Goal: Use online tool/utility: Use online tool/utility

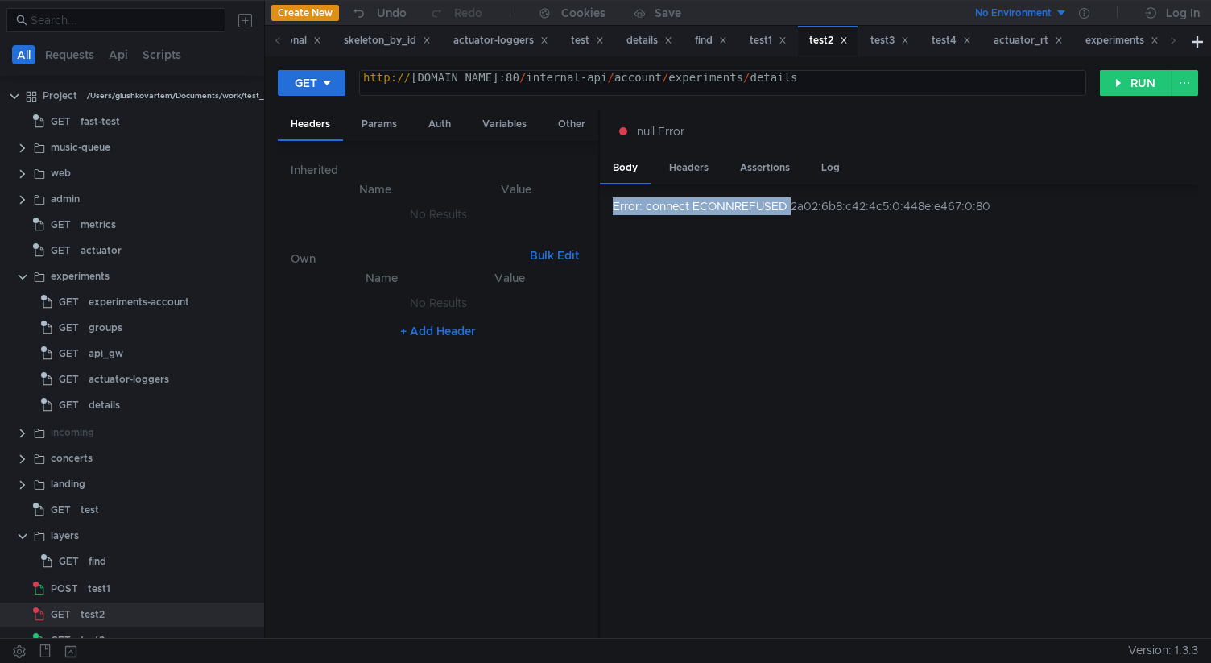
scroll to position [0, 2]
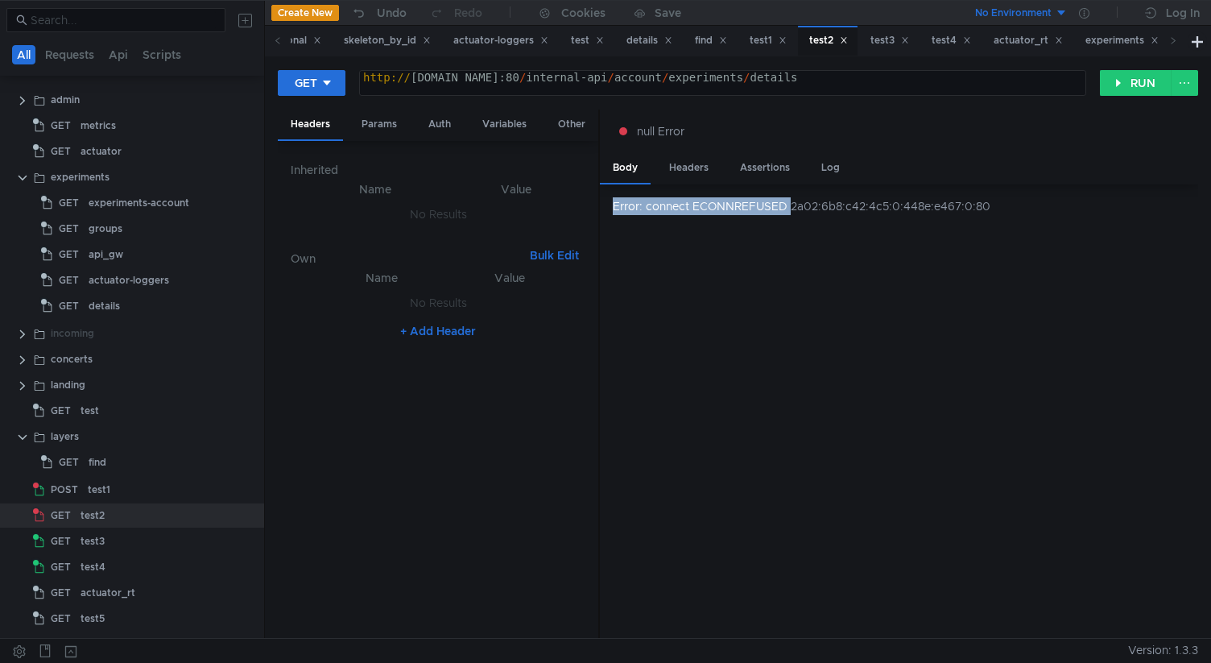
click at [853, 81] on div "http:// [DOMAIN_NAME]:80 / internal-api / account / experiments / details" at bounding box center [722, 90] width 725 height 39
click at [799, 78] on div "http:// [DOMAIN_NAME]:80 / api / account / experiments / details" at bounding box center [722, 90] width 725 height 39
type textarea "[URL][DOMAIN_NAME]"
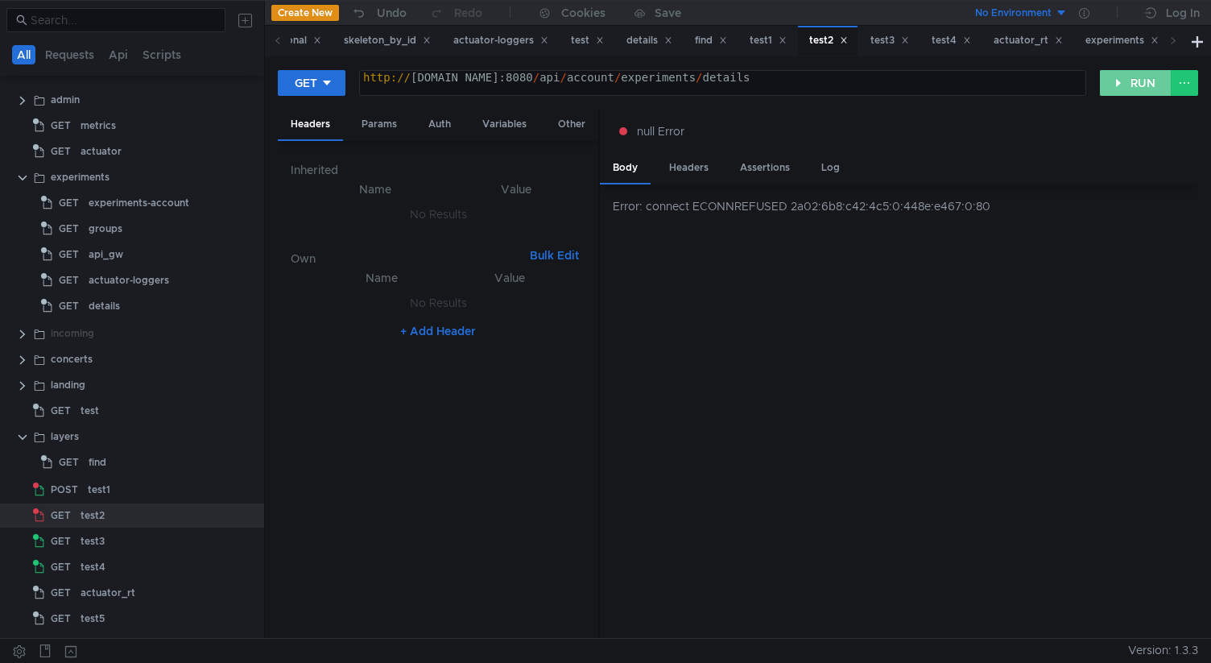
click at [1125, 77] on button "RUN" at bounding box center [1136, 83] width 72 height 26
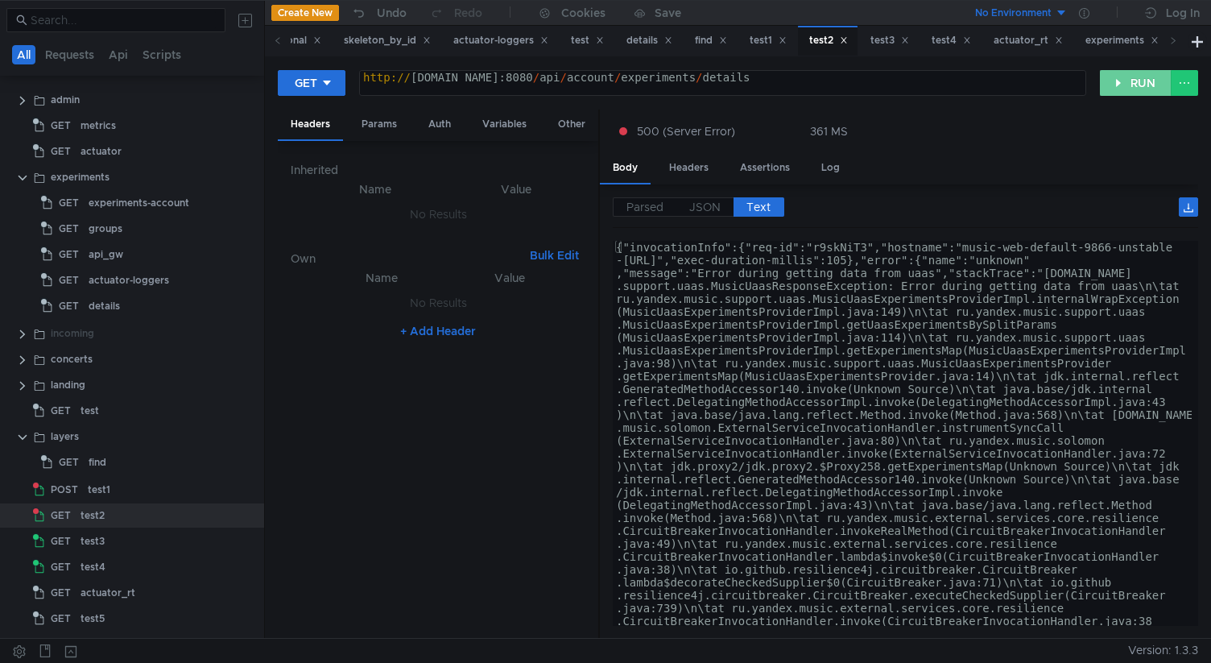
click at [1125, 77] on button "RUN" at bounding box center [1136, 83] width 72 height 26
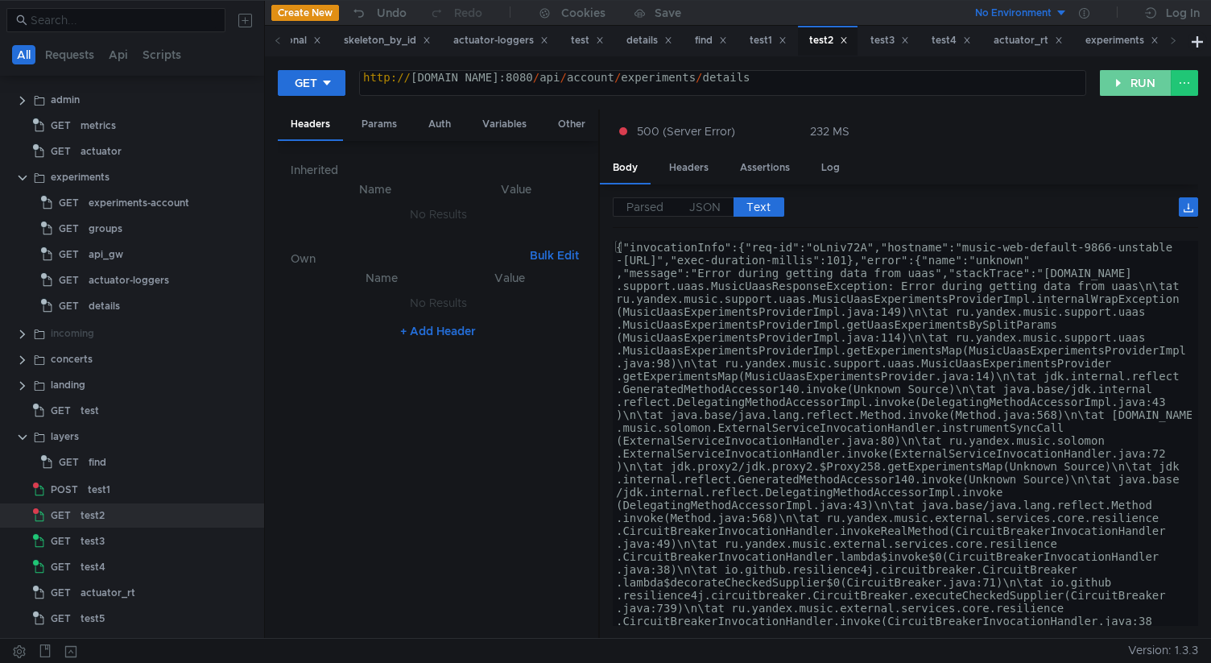
click at [1125, 77] on button "RUN" at bounding box center [1136, 83] width 72 height 26
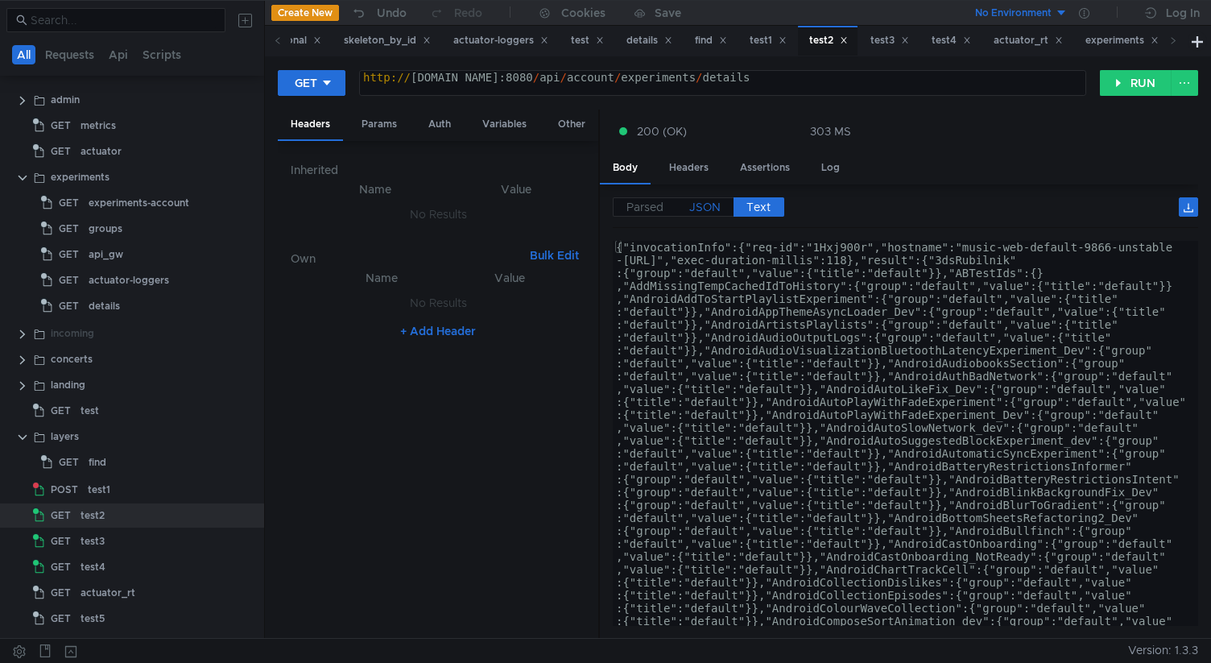
click at [686, 200] on label "JSON" at bounding box center [704, 206] width 57 height 19
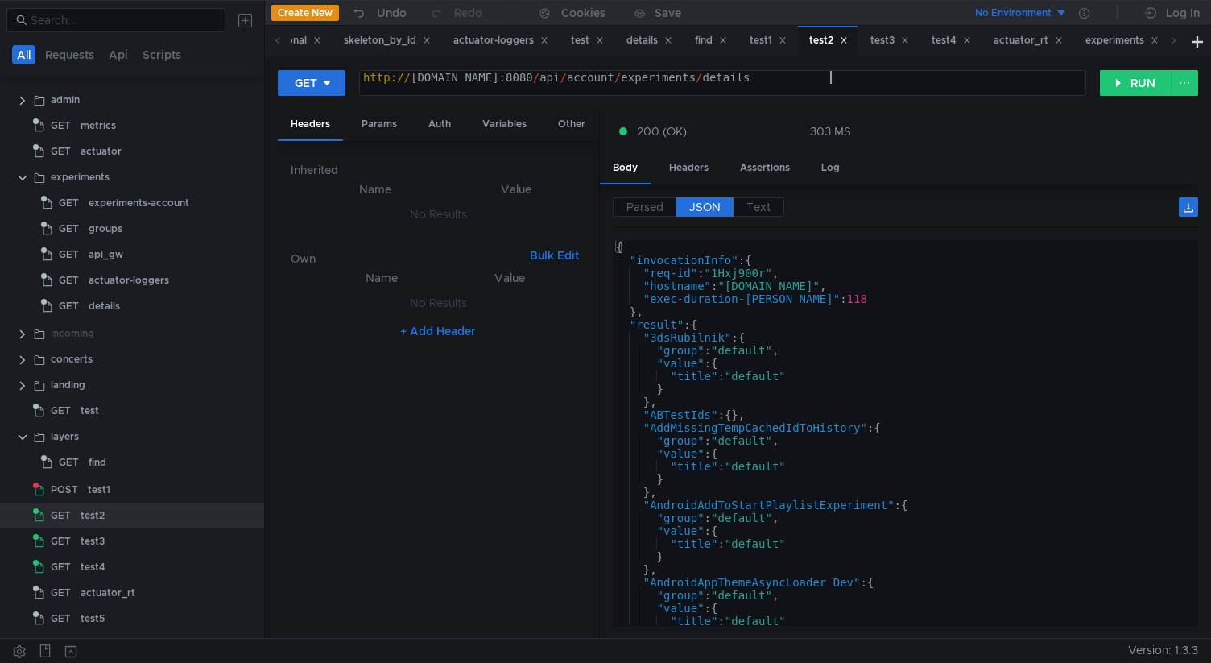
click at [828, 78] on div "http:// [DOMAIN_NAME]:8080 / api / account / experiments / details" at bounding box center [722, 90] width 725 height 39
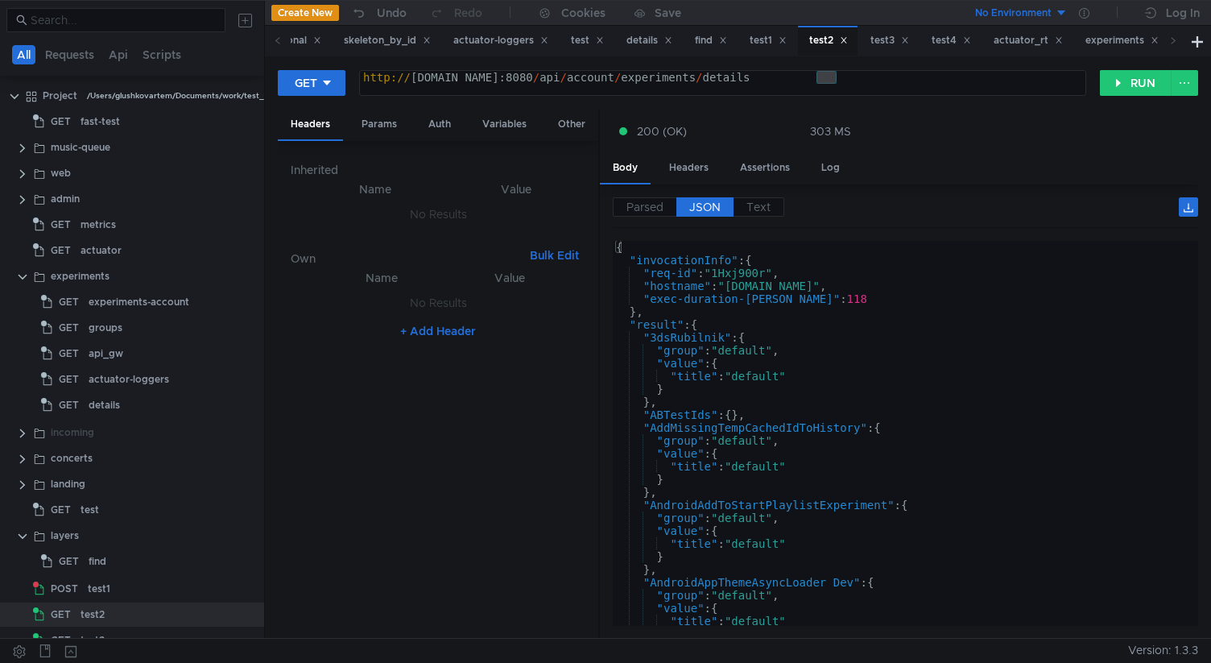
scroll to position [0, 32]
